Goal: Find specific page/section: Find specific page/section

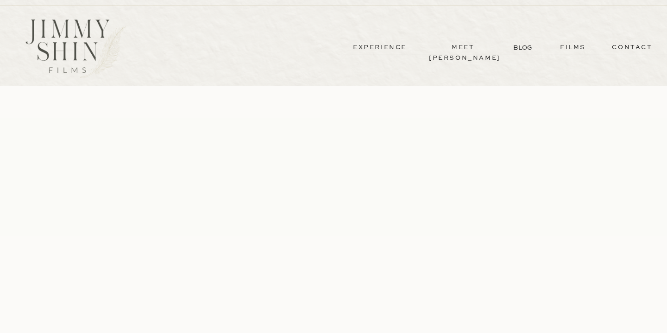
click at [572, 47] on p "films" at bounding box center [573, 47] width 45 height 11
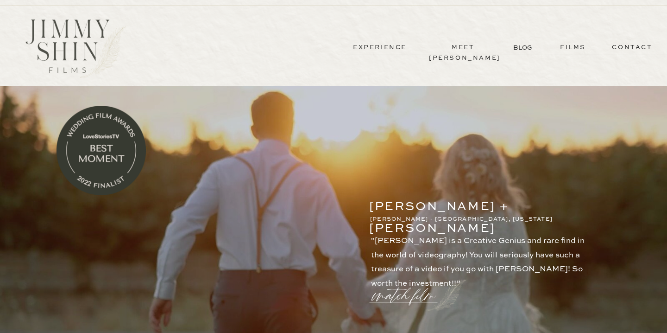
click at [392, 46] on p "experience" at bounding box center [380, 47] width 69 height 11
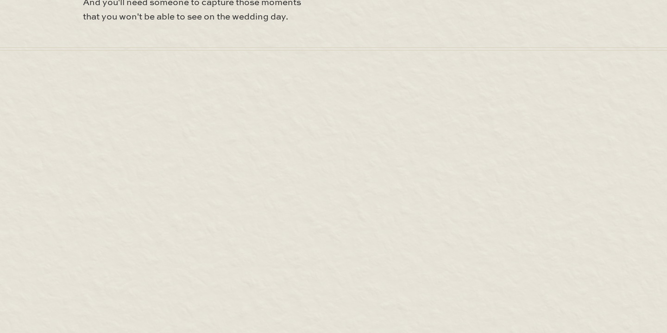
scroll to position [3793, 0]
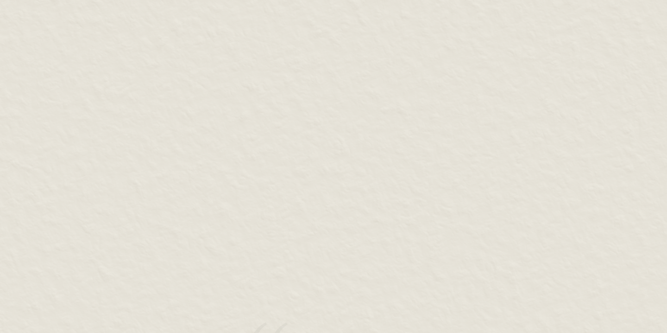
scroll to position [4174, 0]
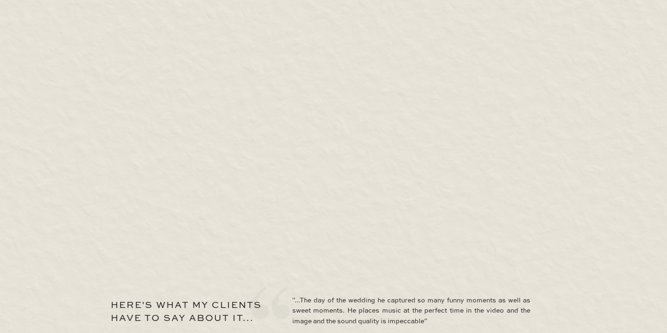
scroll to position [4211, 0]
